Goal: Task Accomplishment & Management: Complete application form

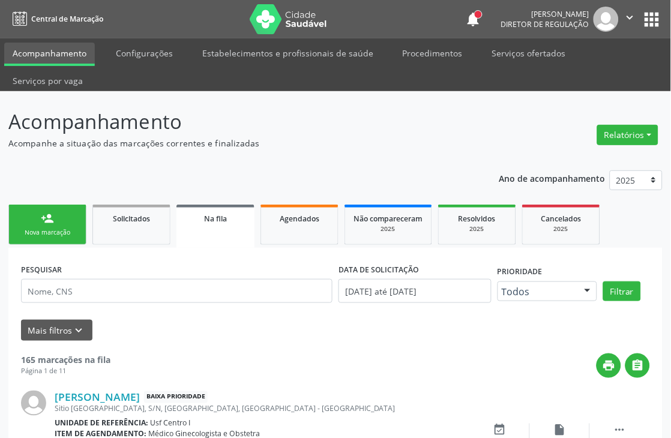
click at [13, 216] on link "person_add Nova marcação" at bounding box center [47, 225] width 78 height 40
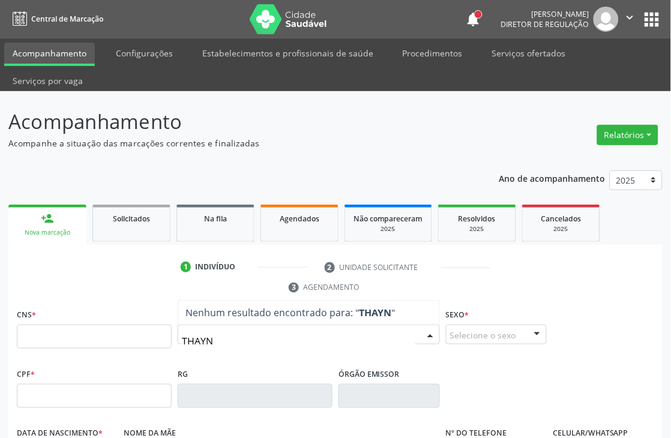
type input "THAYNN"
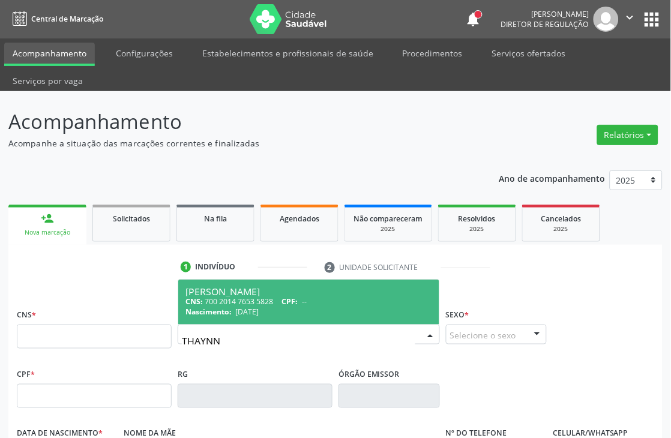
click at [280, 289] on div "[PERSON_NAME]" at bounding box center [309, 292] width 247 height 10
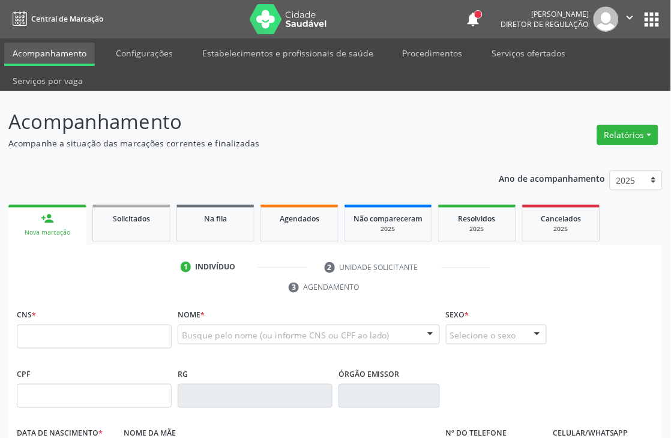
type input "700 2014 7653 5828"
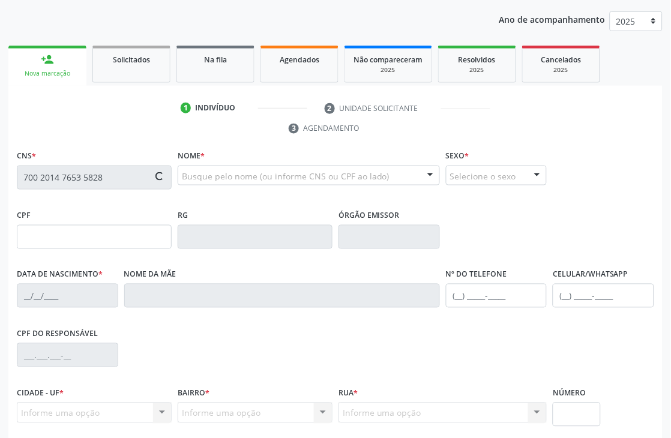
scroll to position [257, 0]
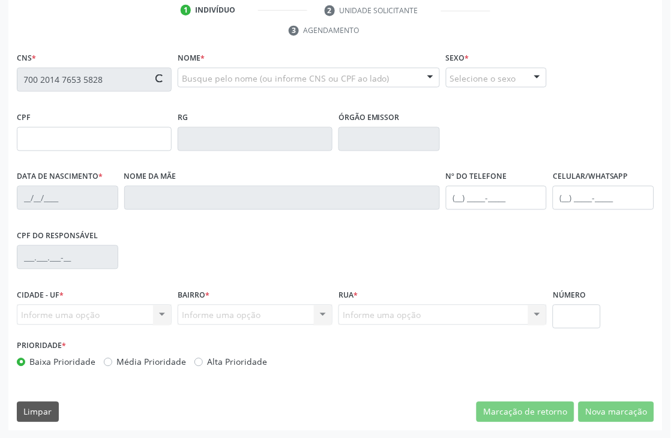
type input "[DATE]"
type input "[PERSON_NAME]"
type input "[PHONE_NUMBER]"
type input "040.207.004-60"
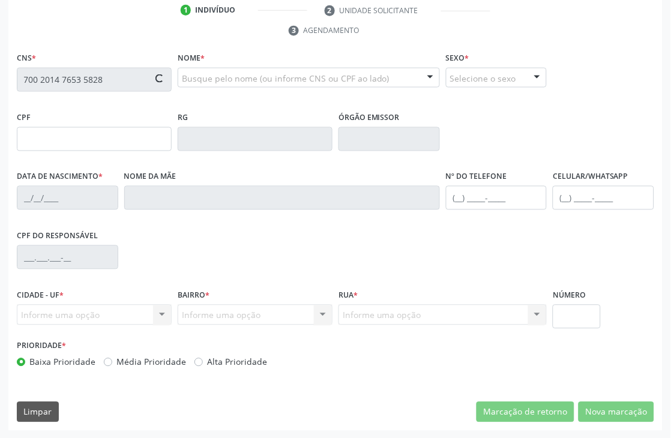
type input "367"
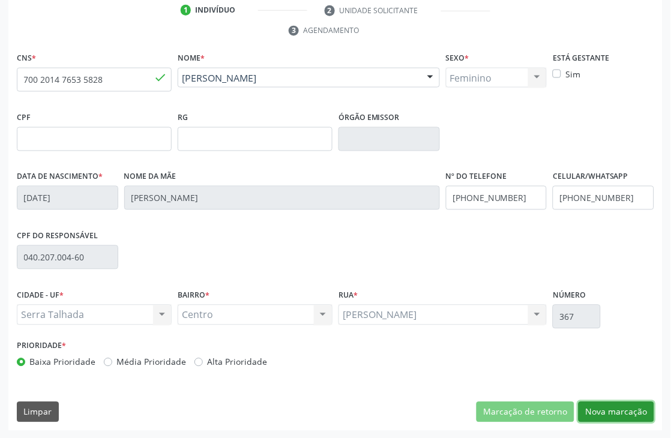
click at [610, 403] on button "Nova marcação" at bounding box center [617, 412] width 76 height 20
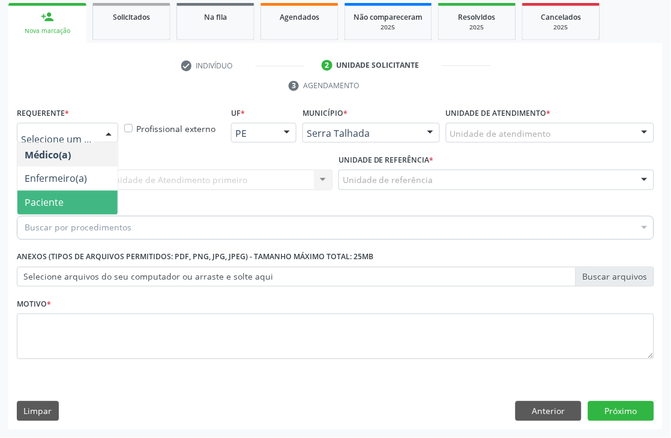
click at [61, 199] on span "Paciente" at bounding box center [44, 202] width 39 height 13
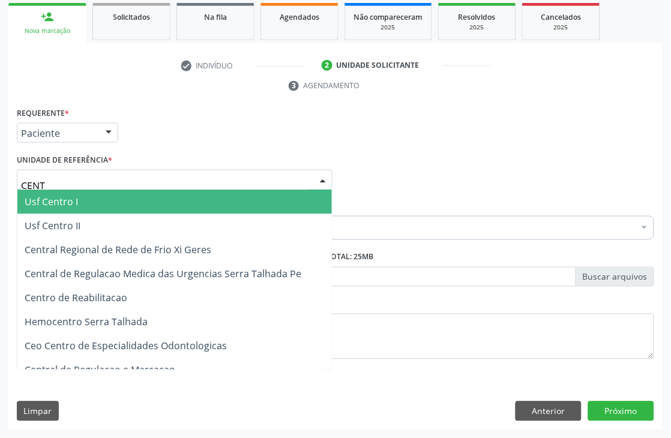
type input "CENTR"
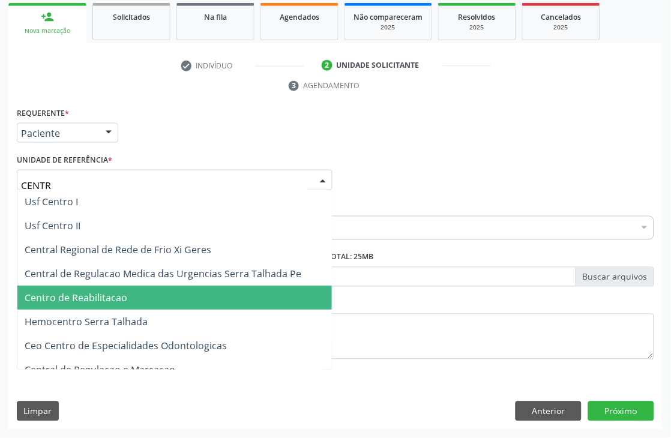
click at [92, 307] on span "Centro de Reabilitacao" at bounding box center [174, 298] width 315 height 24
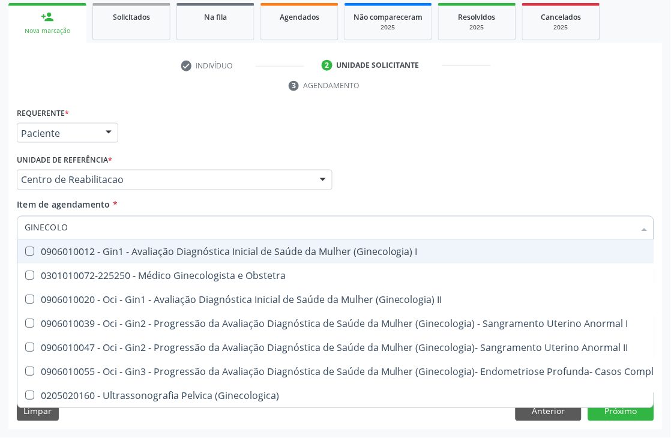
type input "GINECOLOG"
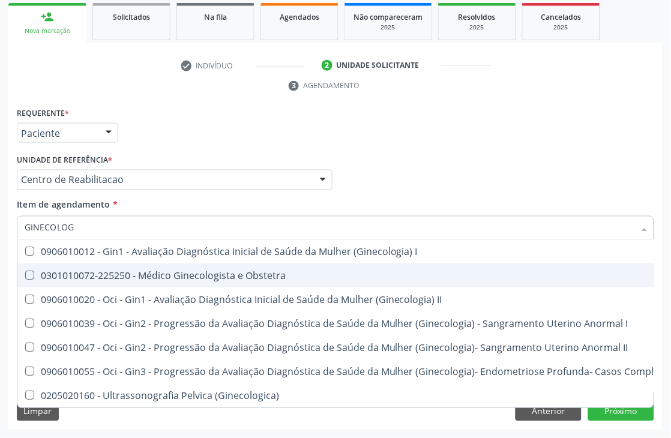
click at [151, 278] on div "0301010072-225250 - Médico Ginecologista e Obstetra" at bounding box center [408, 276] width 766 height 10
checkbox Obstetra "true"
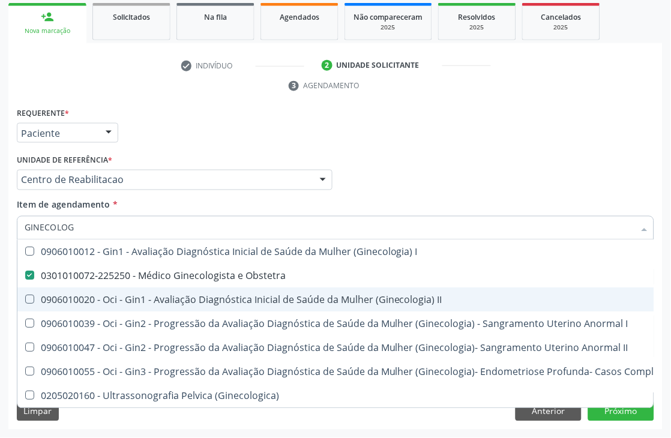
click at [0, 280] on div "Acompanhamento Acompanhe a situação das marcações correntes e finalizadas Relat…" at bounding box center [335, 164] width 671 height 549
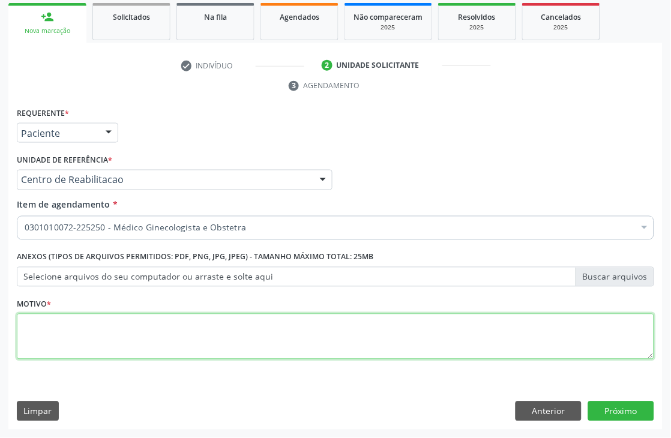
click at [305, 355] on textarea at bounding box center [336, 337] width 638 height 46
type textarea "."
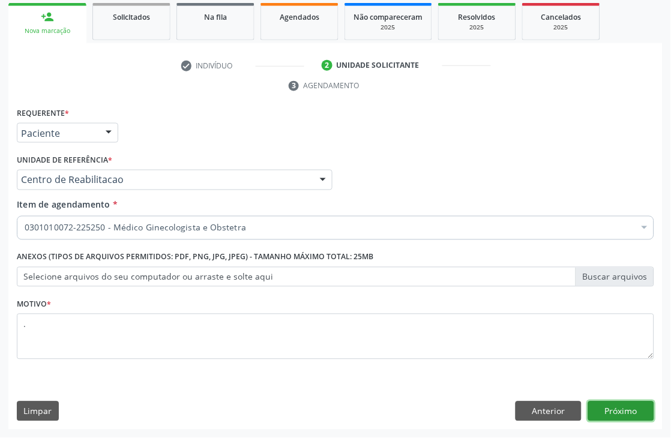
click at [634, 407] on button "Próximo" at bounding box center [621, 412] width 66 height 20
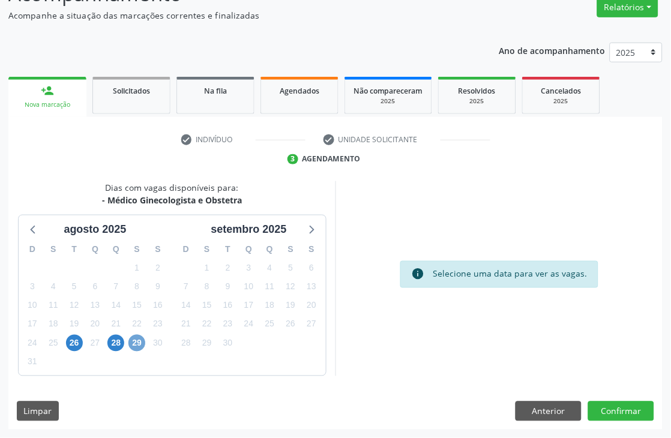
click at [129, 344] on span "29" at bounding box center [136, 343] width 17 height 17
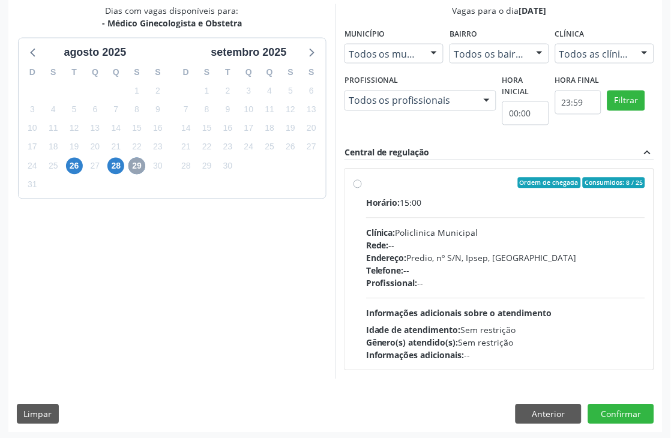
scroll to position [308, 0]
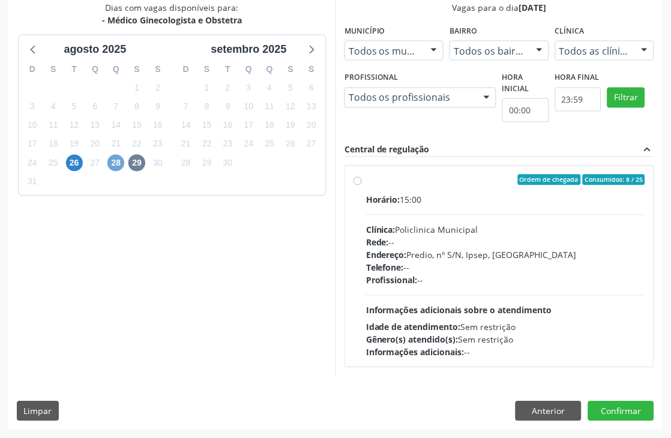
click at [120, 160] on span "28" at bounding box center [115, 163] width 17 height 17
click at [74, 168] on span "26" at bounding box center [74, 163] width 17 height 17
click at [463, 334] on div "Gênero(s) atendido(s): Masculino e Feminino" at bounding box center [505, 340] width 279 height 13
click at [362, 186] on input "Ordem de chegada Consumidos: 19 / 20 Horário: 07:30 Clínica: Policlinica Munici…" at bounding box center [358, 180] width 8 height 11
radio input "true"
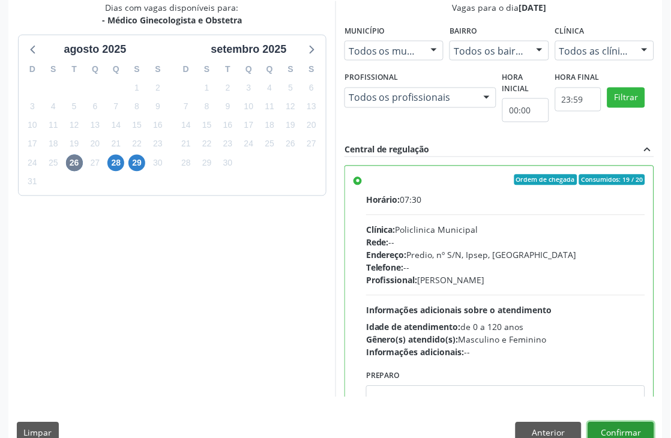
click at [618, 427] on button "Confirmar" at bounding box center [621, 433] width 66 height 20
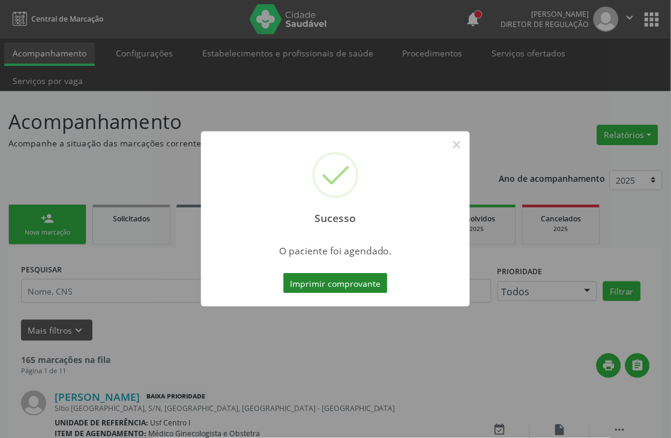
click at [334, 281] on button "Imprimir comprovante" at bounding box center [335, 283] width 104 height 20
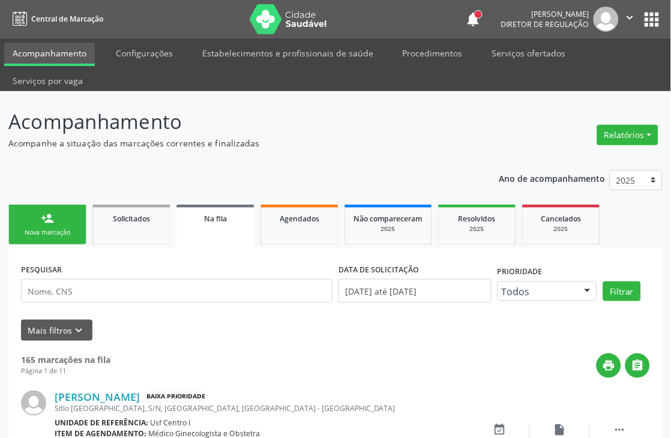
click at [52, 213] on div "person_add" at bounding box center [47, 218] width 13 height 13
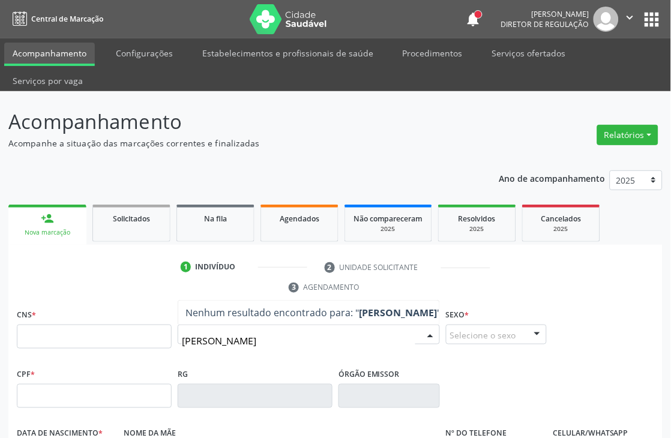
type input "[PERSON_NAME]"
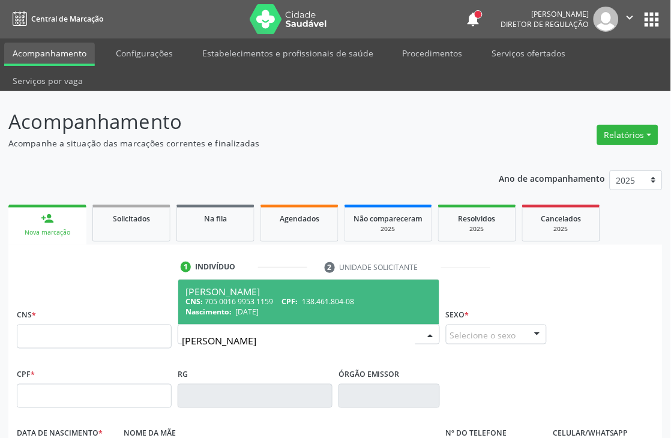
click at [361, 299] on div "CNS: 705 0016 9953 1159 CPF: 138.461.804-08" at bounding box center [309, 302] width 247 height 10
type input "705 0016 9953 1159"
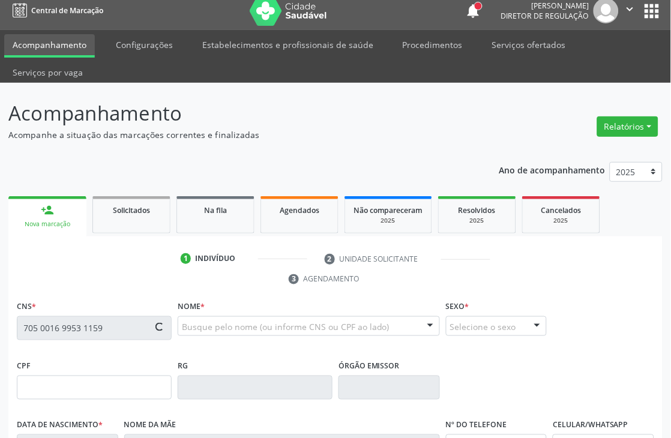
type input "138.461.804-08"
type input "[DATE]"
type input "[PERSON_NAME]"
type input "[PHONE_NUMBER]"
type input "029.191.934-06"
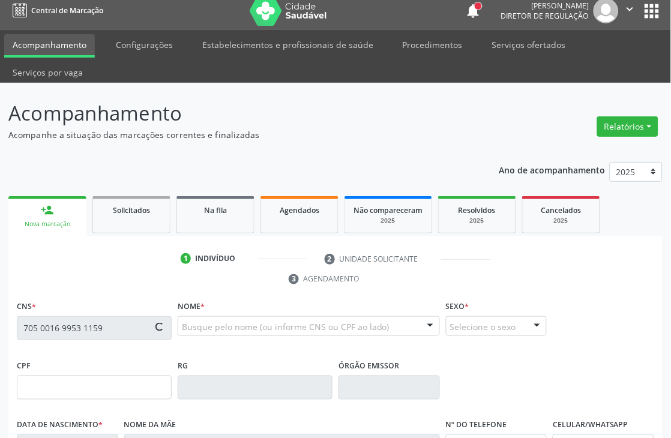
type input "842"
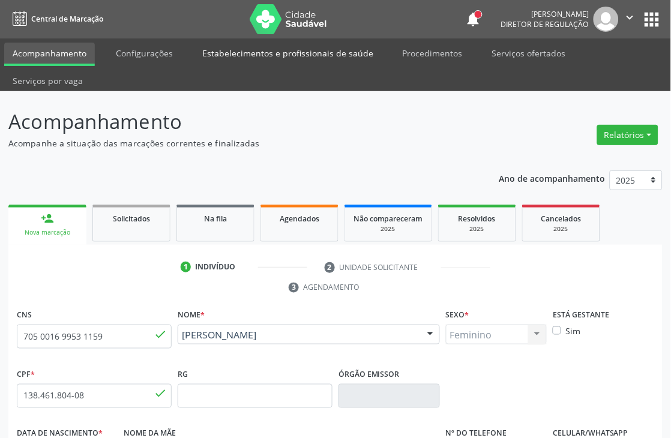
click at [256, 58] on link "Estabelecimentos e profissionais de saúde" at bounding box center [288, 53] width 188 height 21
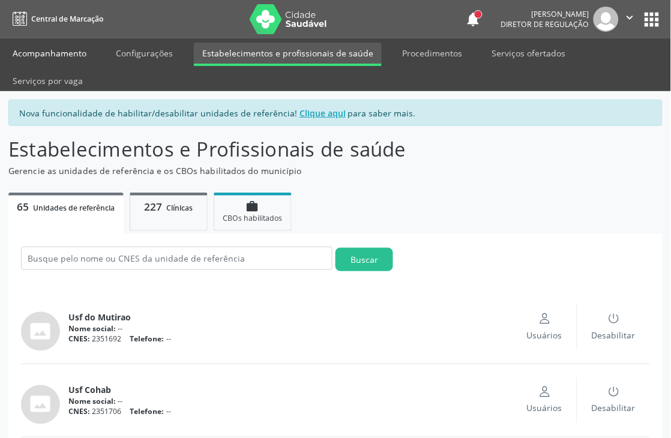
click at [52, 55] on link "Acompanhamento" at bounding box center [49, 53] width 91 height 21
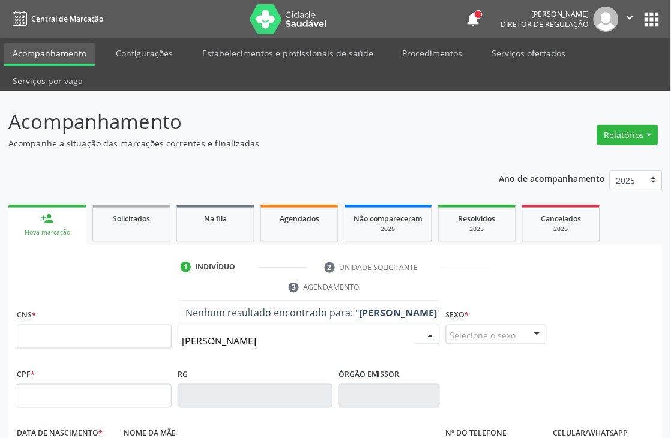
type input "[PERSON_NAME]"
drag, startPoint x: 341, startPoint y: 334, endPoint x: 110, endPoint y: 398, distance: 239.9
type input "[PERSON_NAME]"
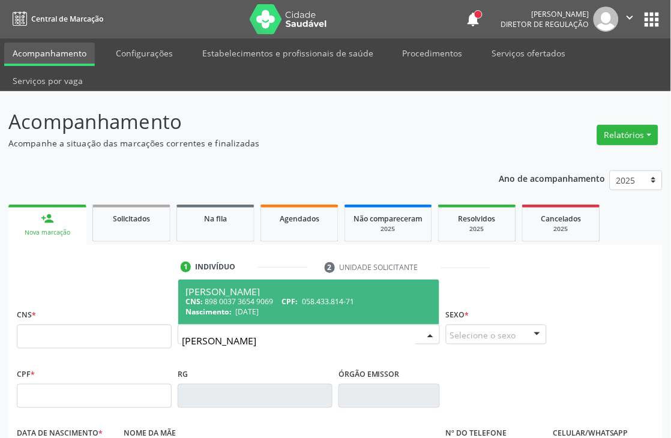
click at [298, 298] on span "CPF:" at bounding box center [290, 302] width 16 height 10
type input "898 0037 3654 9069"
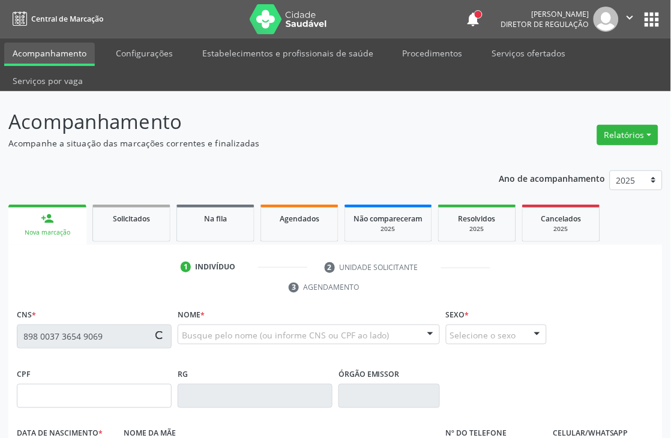
scroll to position [257, 0]
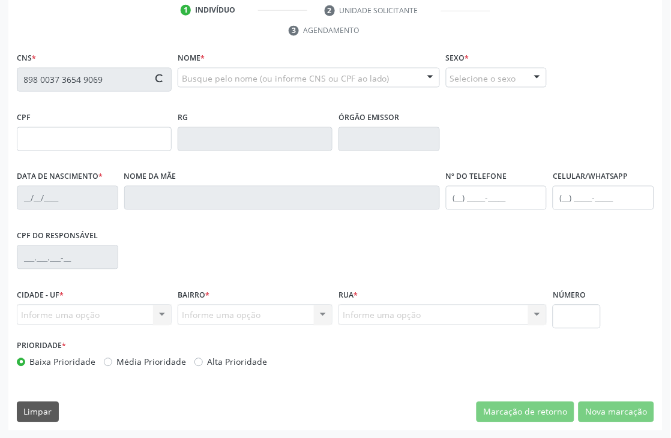
type input "058.433.814-71"
type input "[DATE]"
type input "[PERSON_NAME]"
type input "[PHONE_NUMBER]"
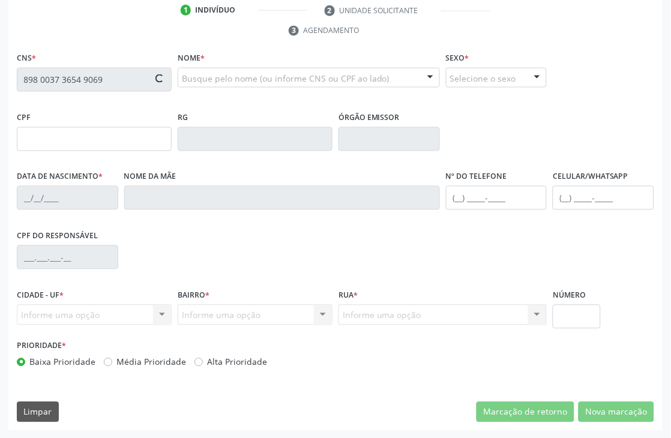
type input "042.395.875-57"
type input "86"
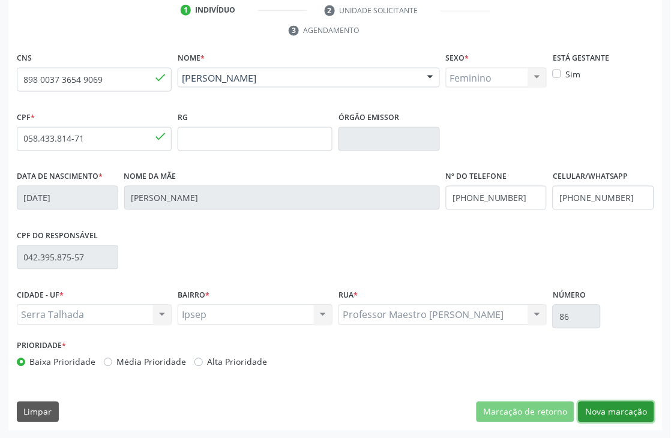
click at [621, 419] on button "Nova marcação" at bounding box center [617, 412] width 76 height 20
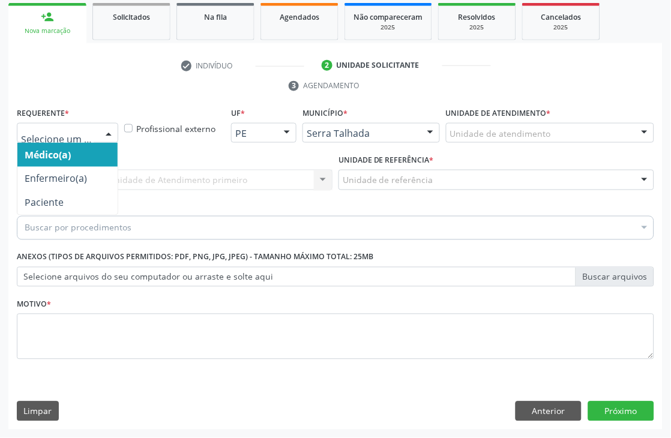
click at [113, 130] on div at bounding box center [109, 134] width 18 height 20
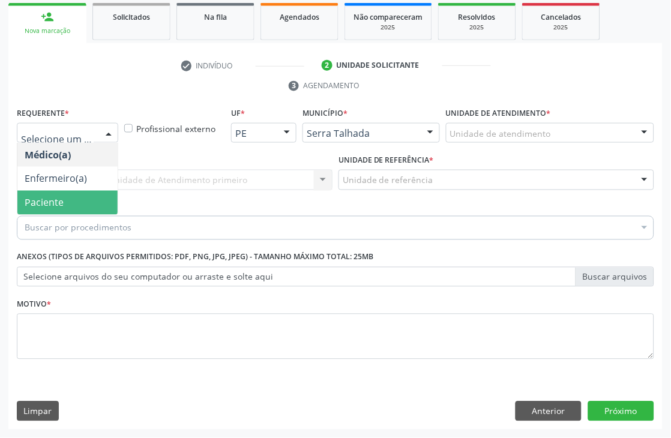
click at [87, 198] on span "Paciente" at bounding box center [67, 203] width 100 height 24
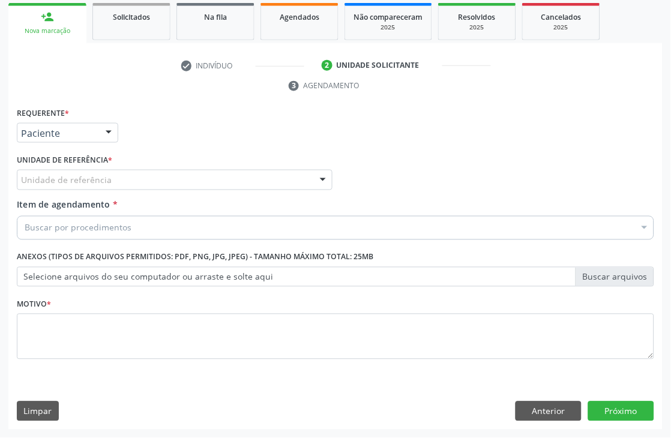
click at [125, 175] on div "Unidade de referência" at bounding box center [175, 180] width 316 height 20
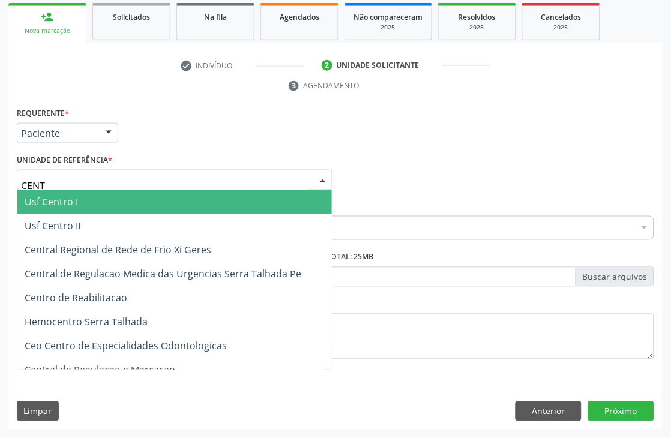
type input "CENTR"
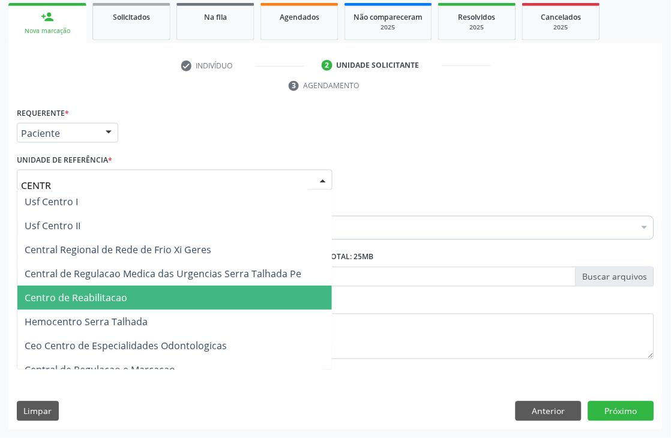
click at [119, 301] on span "Centro de Reabilitacao" at bounding box center [76, 298] width 103 height 13
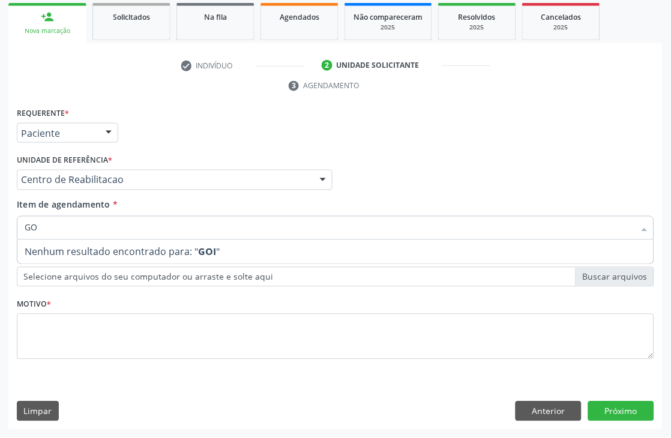
type input "G"
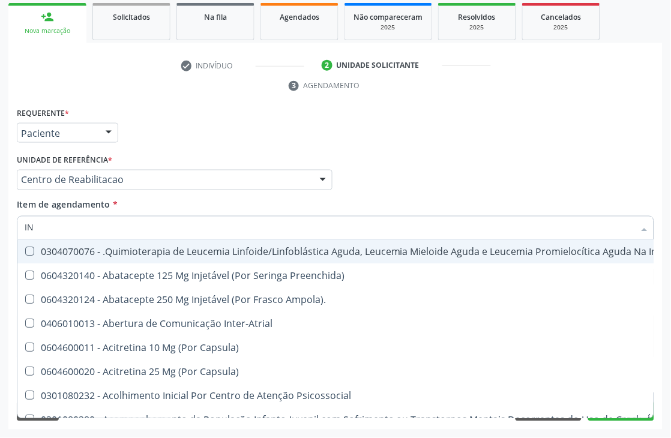
type input "I"
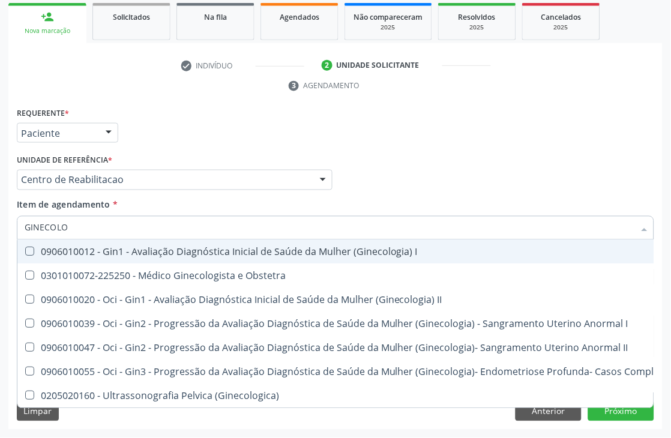
type input "GINECOLOG"
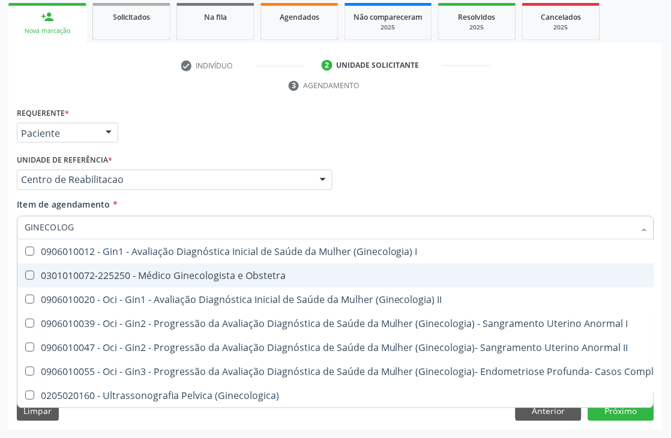
click at [157, 277] on div "0301010072-225250 - Médico Ginecologista e Obstetra" at bounding box center [408, 276] width 766 height 10
checkbox Obstetra "true"
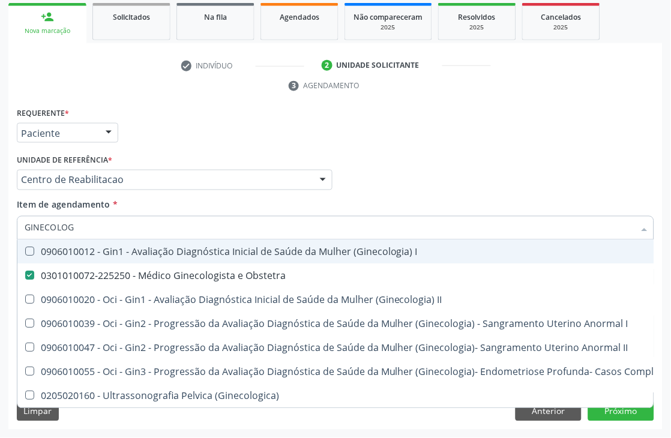
click at [0, 247] on div "Acompanhamento Acompanhe a situação das marcações correntes e finalizadas Relat…" at bounding box center [335, 164] width 671 height 549
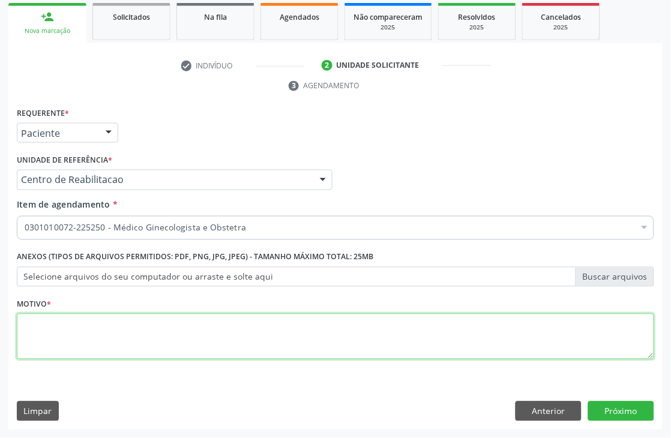
click at [171, 325] on textarea at bounding box center [336, 337] width 638 height 46
type textarea "."
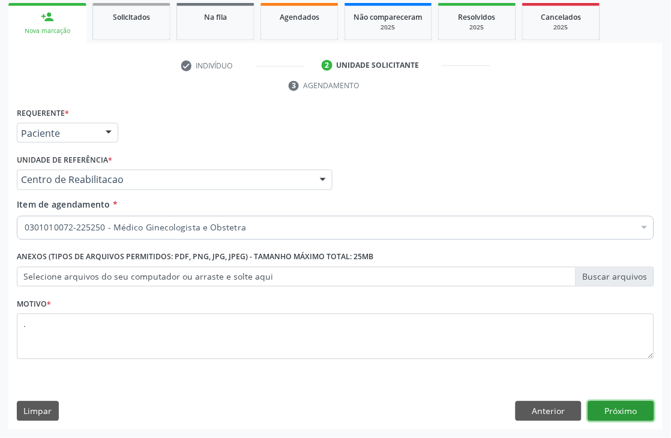
click at [619, 414] on button "Próximo" at bounding box center [621, 412] width 66 height 20
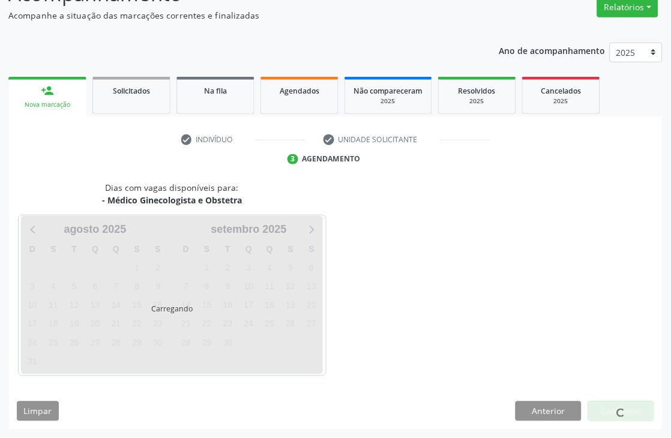
scroll to position [128, 0]
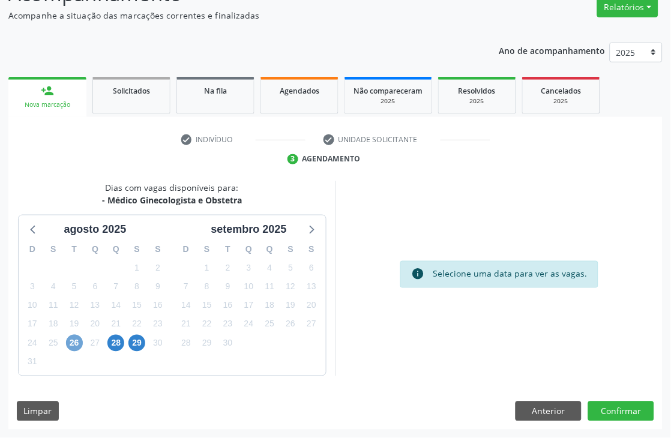
click at [73, 337] on span "26" at bounding box center [74, 343] width 17 height 17
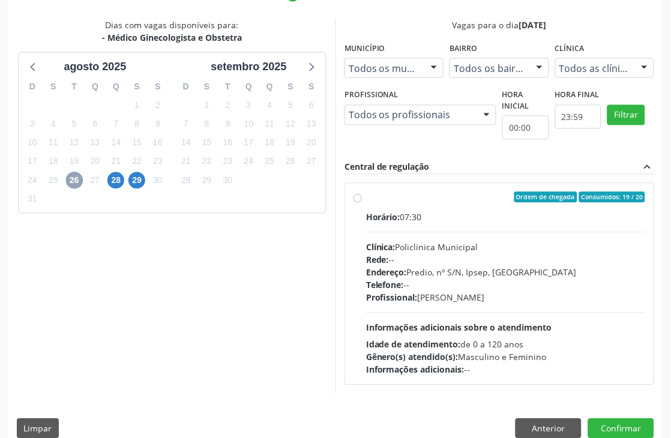
scroll to position [308, 0]
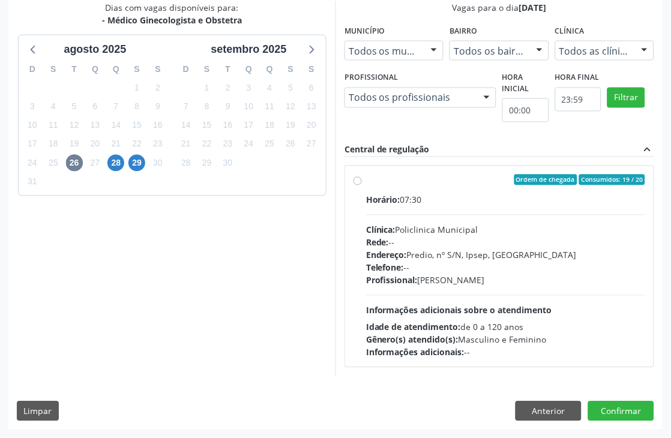
click at [479, 317] on div "Horário: 07:30 Clínica: Policlinica Municipal Rede: -- Endereço: Predio, nº S/N…" at bounding box center [505, 276] width 279 height 165
click at [362, 186] on input "Ordem de chegada Consumidos: 19 / 20 Horário: 07:30 Clínica: Policlinica Munici…" at bounding box center [358, 180] width 8 height 11
radio input "true"
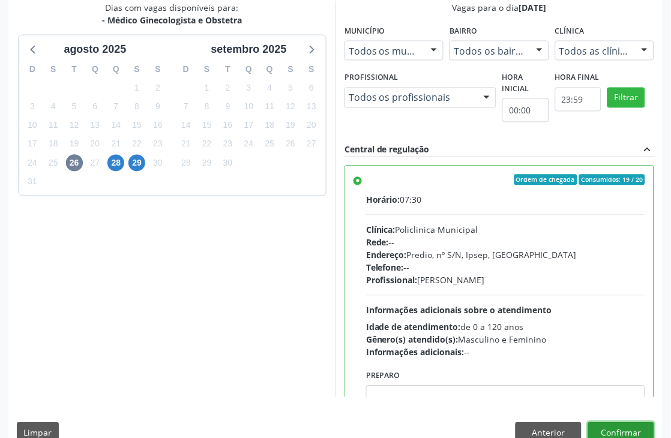
click at [620, 425] on button "Confirmar" at bounding box center [621, 433] width 66 height 20
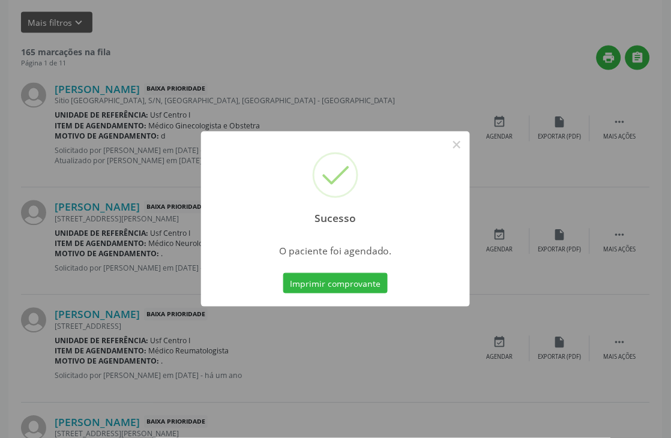
scroll to position [0, 0]
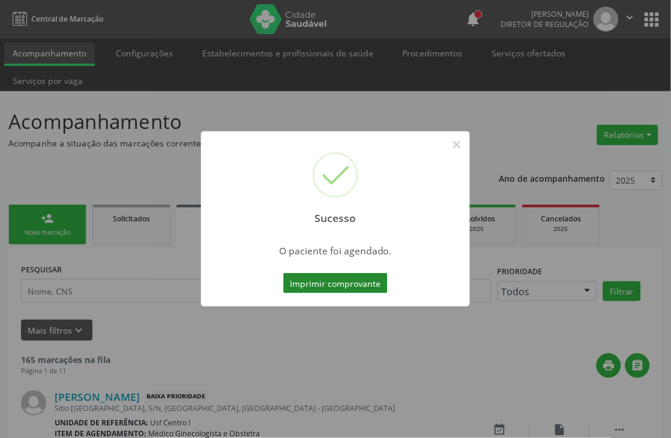
click at [360, 280] on button "Imprimir comprovante" at bounding box center [335, 283] width 104 height 20
